Goal: Task Accomplishment & Management: Manage account settings

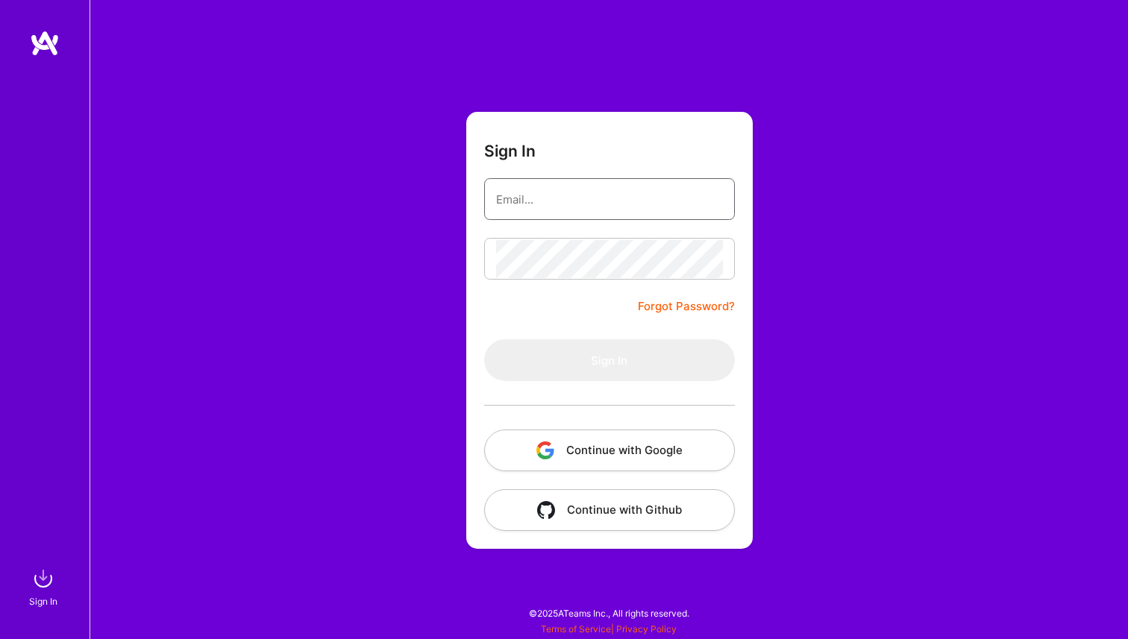
click at [604, 195] on input "email" at bounding box center [609, 199] width 227 height 38
click at [573, 192] on input "email" at bounding box center [609, 199] width 227 height 38
click at [0, 632] on com-1password-button at bounding box center [0, 632] width 0 height 0
click at [550, 210] on input "email" at bounding box center [609, 199] width 227 height 38
